Goal: Task Accomplishment & Management: Complete application form

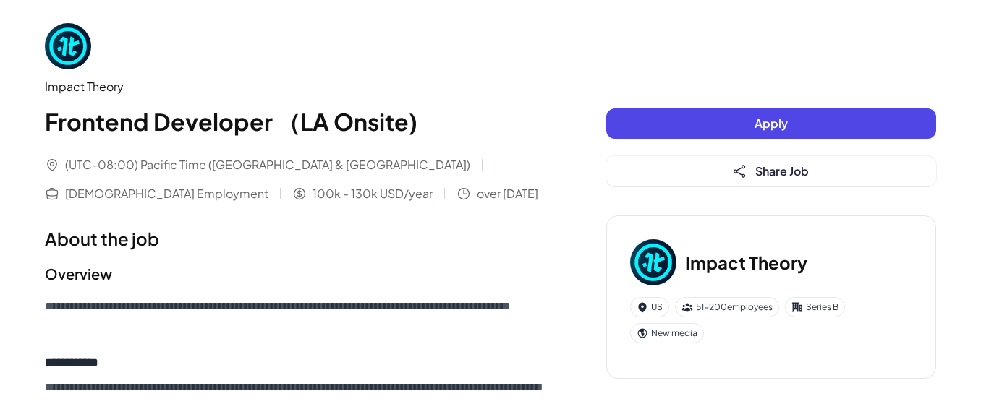
click at [720, 124] on button "Apply" at bounding box center [771, 124] width 330 height 30
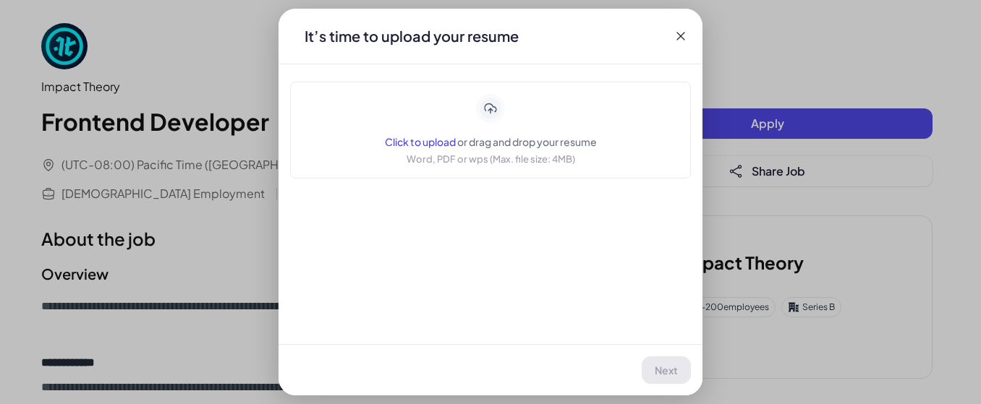
click at [436, 135] on div "Click to upload or drag and drop your resume" at bounding box center [491, 142] width 212 height 14
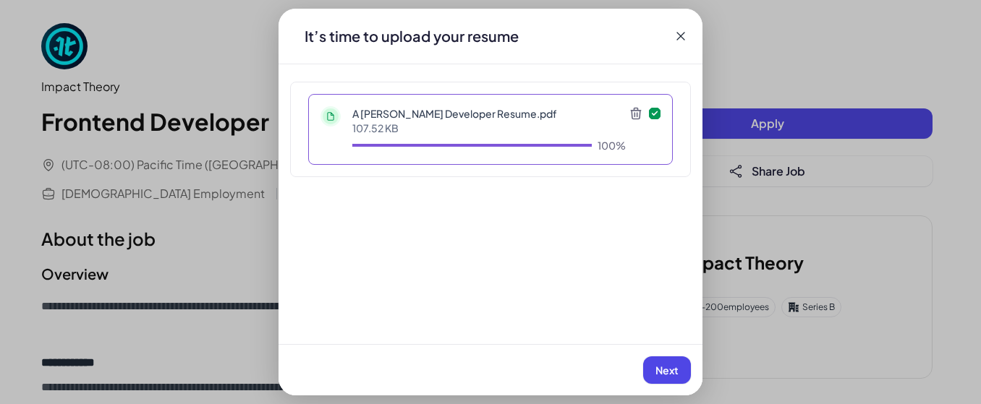
click at [664, 375] on span "Next" at bounding box center [667, 370] width 23 height 13
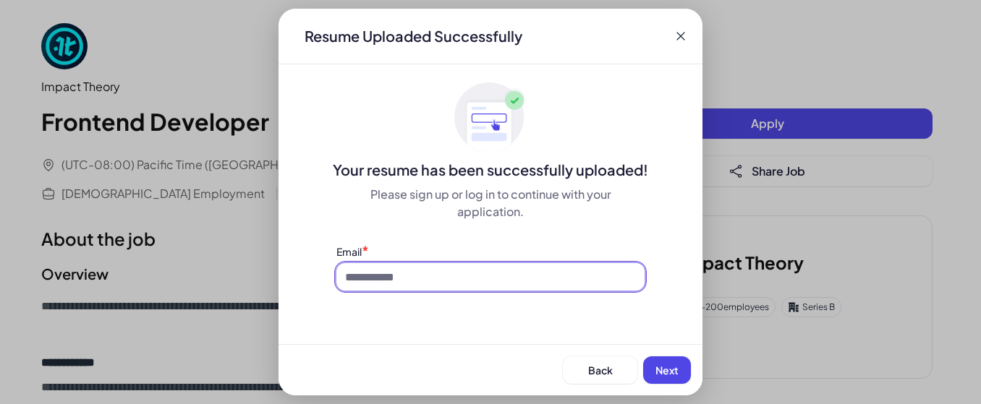
click at [507, 289] on input at bounding box center [490, 276] width 308 height 27
type input "**********"
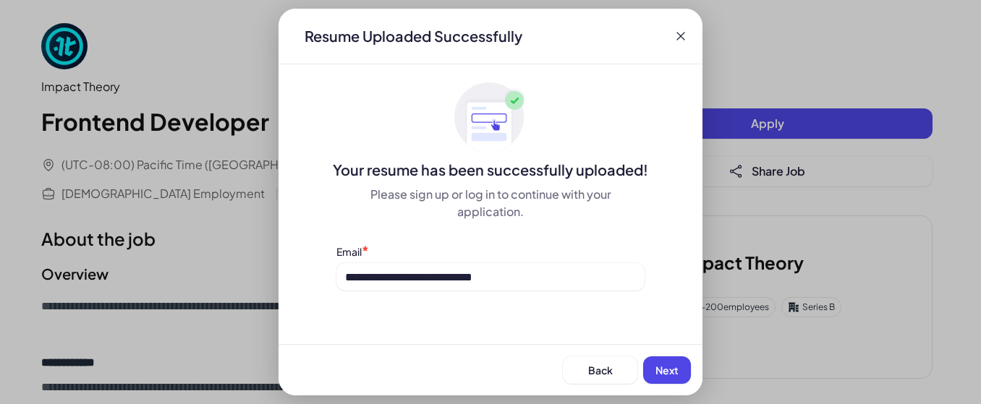
click at [666, 365] on span "Next" at bounding box center [667, 370] width 23 height 13
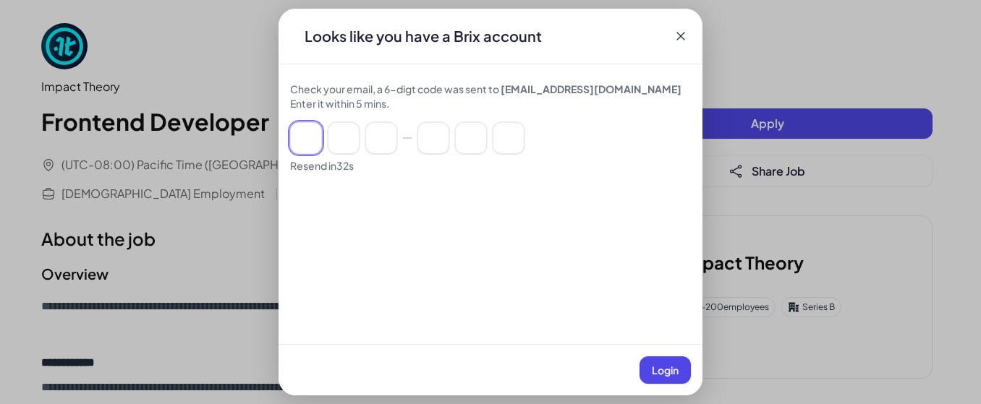
click at [300, 139] on input at bounding box center [306, 138] width 32 height 32
paste input
paste input "******"
type input "*"
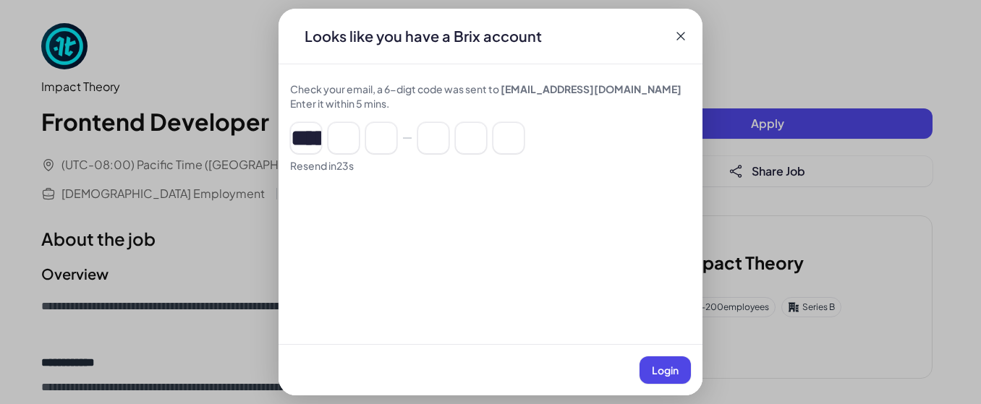
type input "*"
click at [677, 371] on span "Login" at bounding box center [665, 370] width 27 height 13
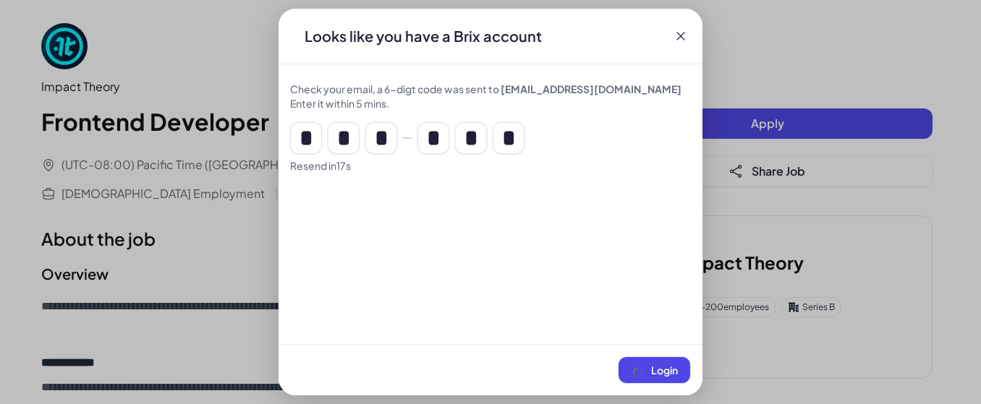
click at [677, 371] on div "Login" at bounding box center [491, 369] width 424 height 51
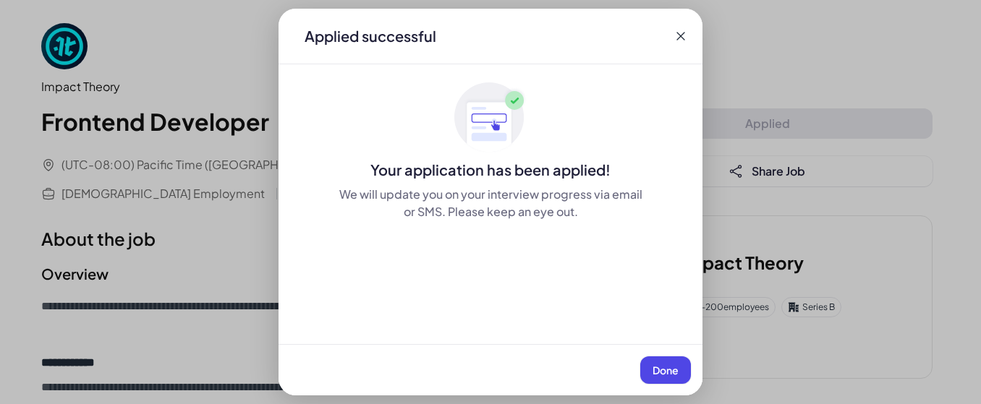
click at [677, 371] on span "Done" at bounding box center [666, 370] width 26 height 13
